Goal: Find specific page/section: Find specific page/section

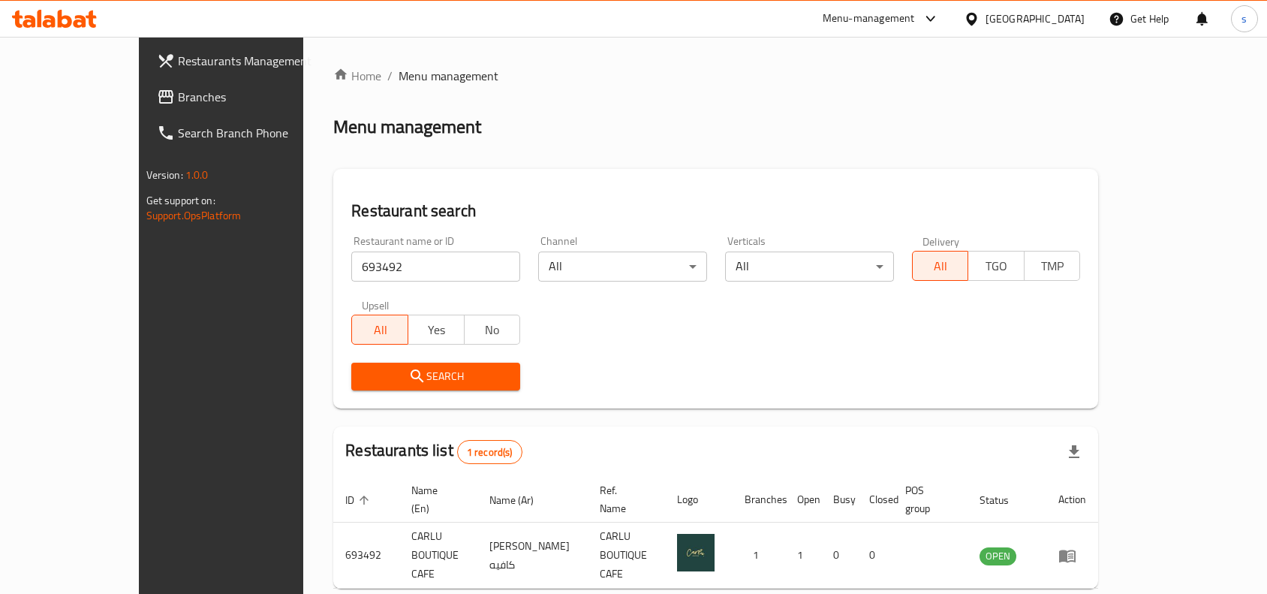
click at [1041, 16] on div "United Arab Emirates" at bounding box center [1034, 19] width 99 height 17
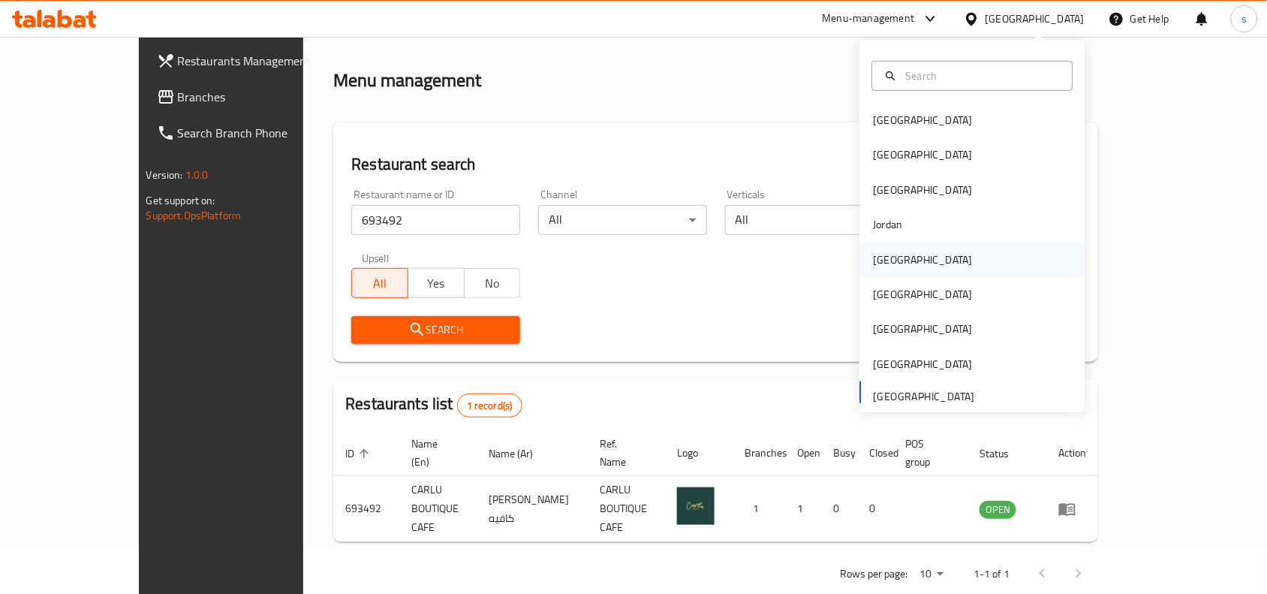
click at [897, 263] on div "[GEOGRAPHIC_DATA]" at bounding box center [922, 259] width 123 height 35
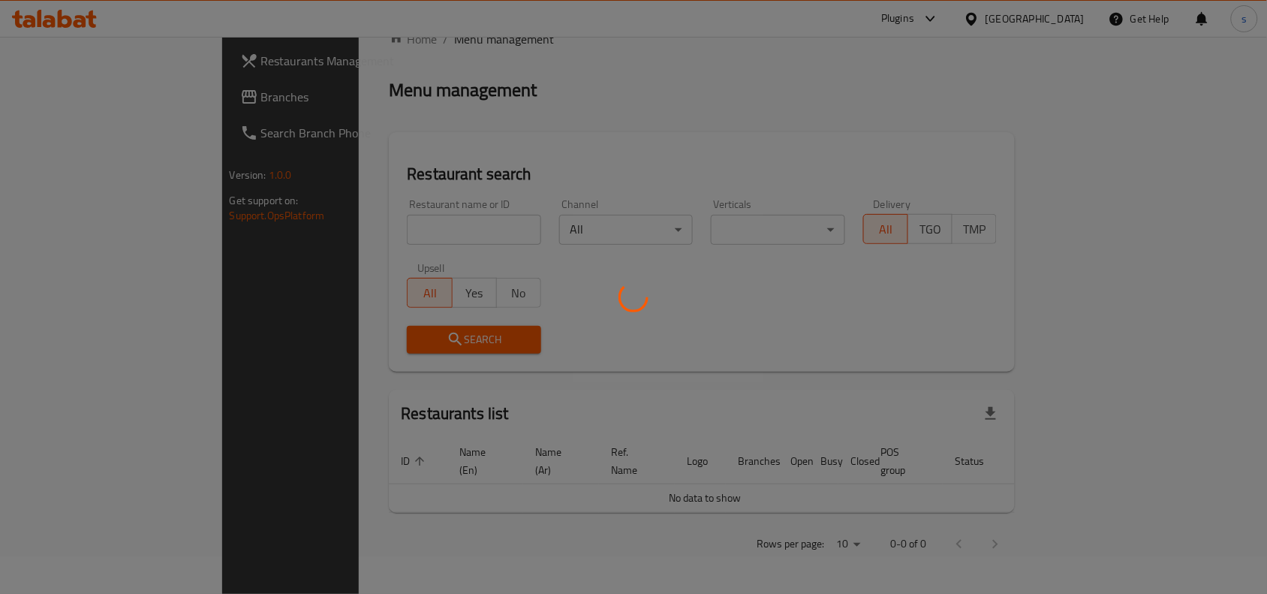
scroll to position [20, 0]
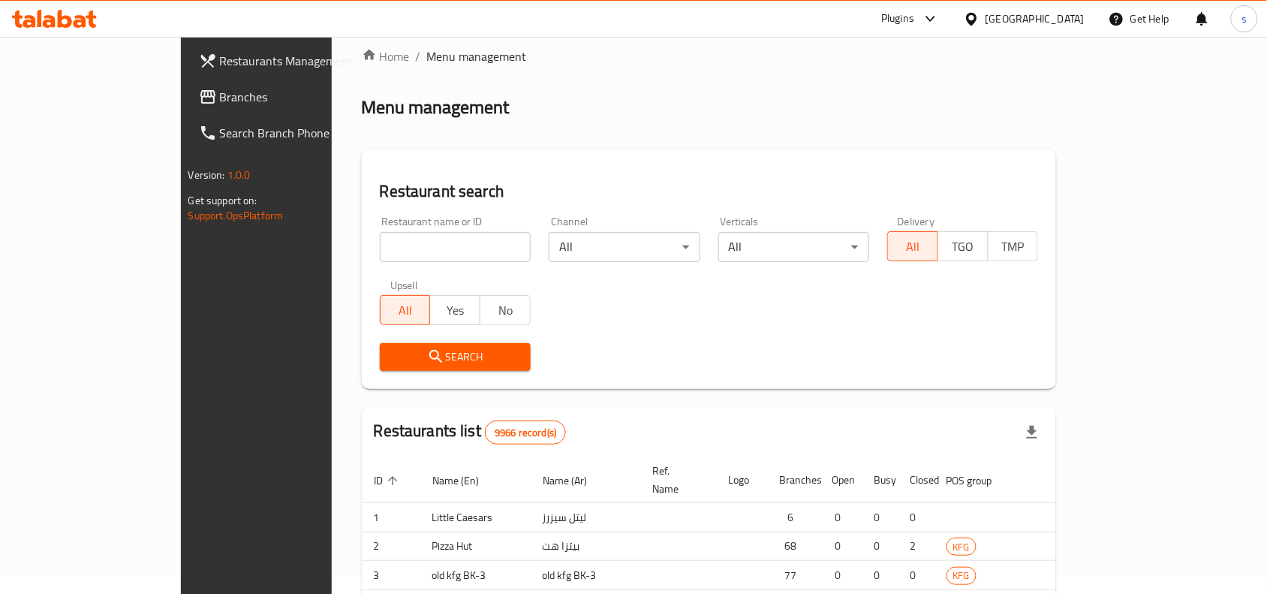
click at [220, 104] on span "Branches" at bounding box center [300, 97] width 161 height 18
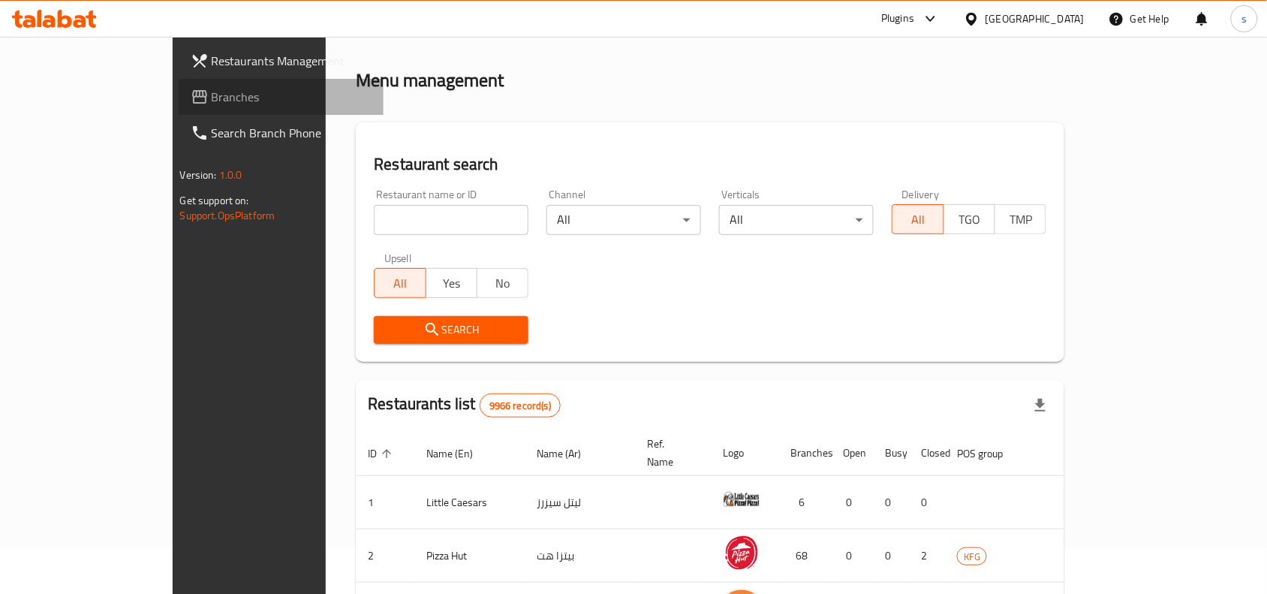
click at [212, 101] on span "Branches" at bounding box center [292, 97] width 161 height 18
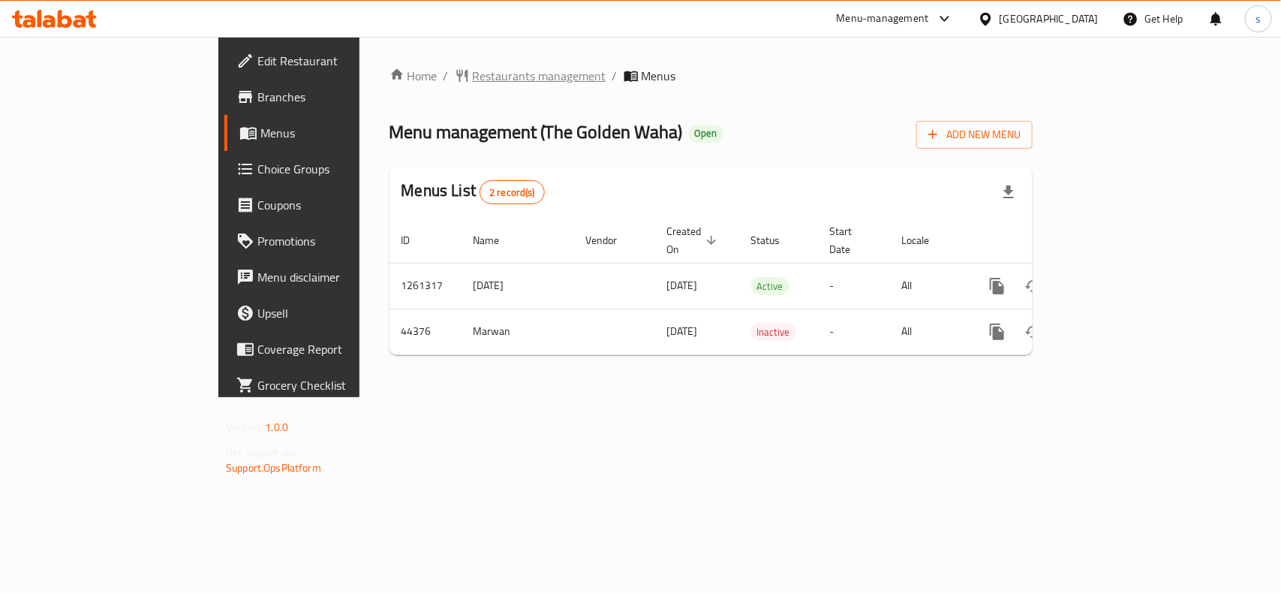
click at [473, 67] on span "Restaurants management" at bounding box center [540, 76] width 134 height 18
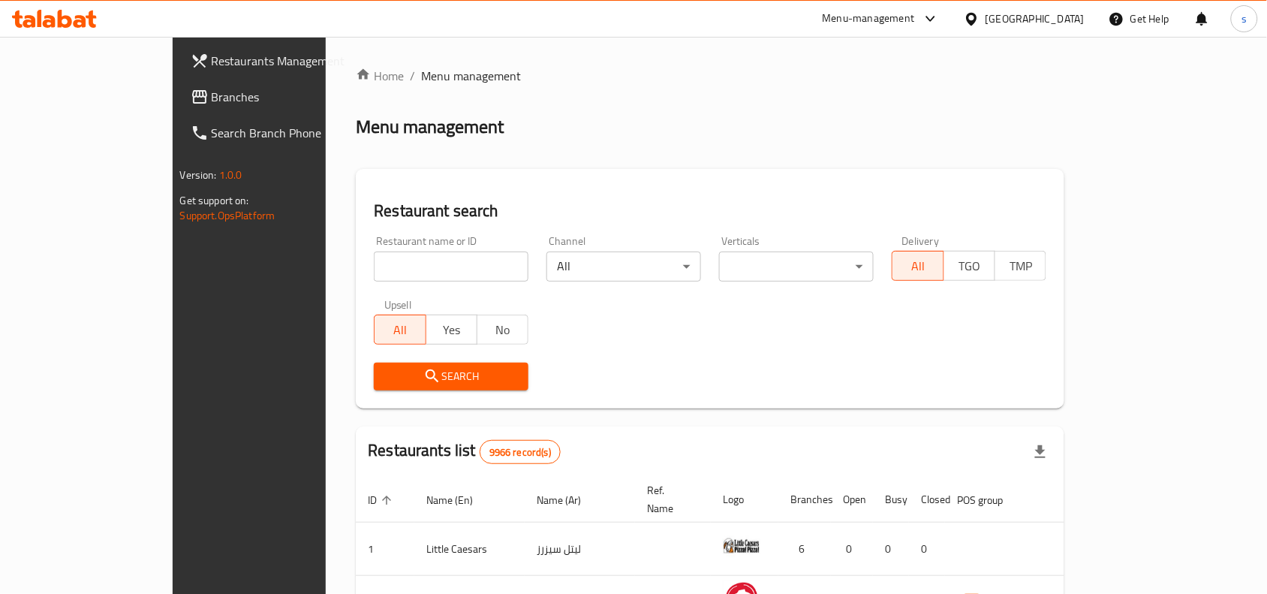
click at [374, 279] on input "search" at bounding box center [451, 266] width 155 height 30
paste input "22728"
type input "22728"
click button "Search" at bounding box center [451, 376] width 155 height 28
